Goal: Find specific page/section: Find specific page/section

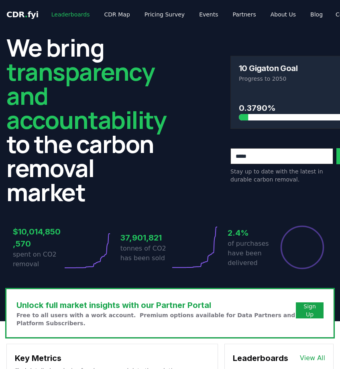
click at [83, 14] on link "Leaderboards" at bounding box center [70, 14] width 51 height 14
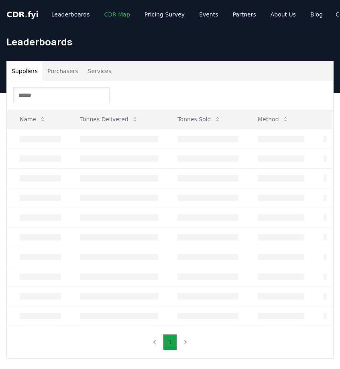
click at [109, 12] on link "CDR Map" at bounding box center [117, 14] width 39 height 14
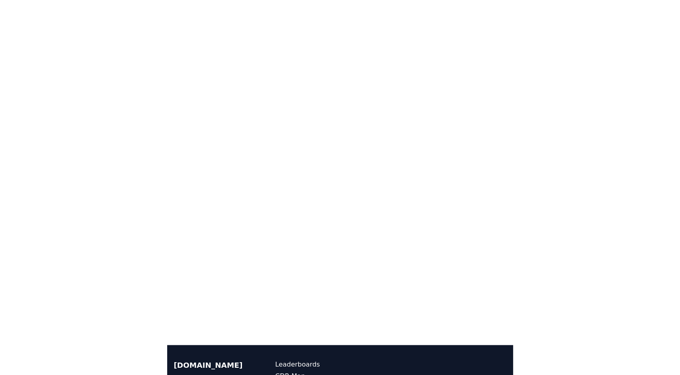
scroll to position [111, 0]
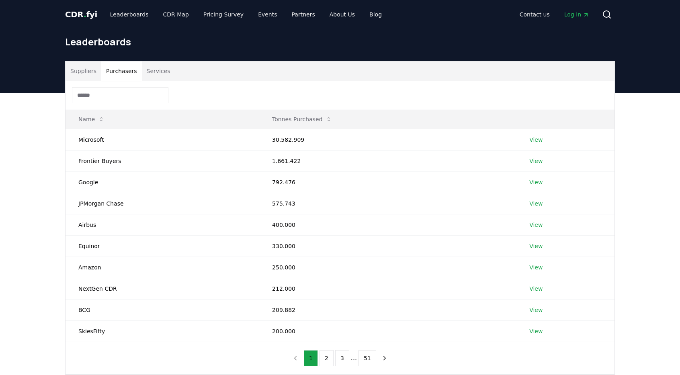
click at [120, 76] on button "Purchasers" at bounding box center [121, 70] width 41 height 19
